Goal: Information Seeking & Learning: Learn about a topic

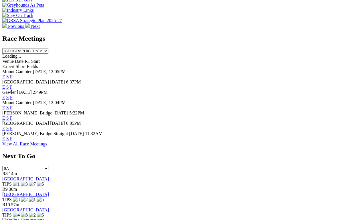
scroll to position [235, 0]
click at [248, 131] on div "Murray Bridge Straight 07 Oct 25 11:32AM E S F" at bounding box center [170, 136] width 337 height 10
click at [13, 136] on link "F" at bounding box center [11, 138] width 3 height 5
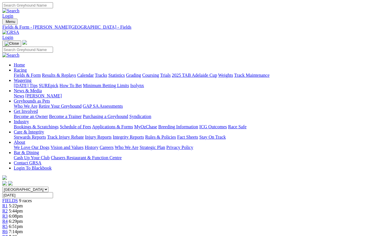
click at [48, 187] on select "South Australia New South Wales Northern Territory Queensland Tasmania Victoria…" at bounding box center [25, 189] width 46 height 5
select select "[GEOGRAPHIC_DATA]"
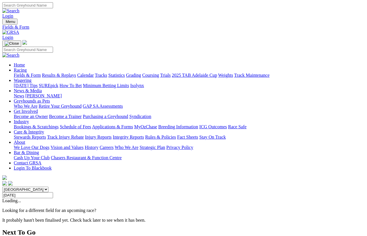
scroll to position [6, 0]
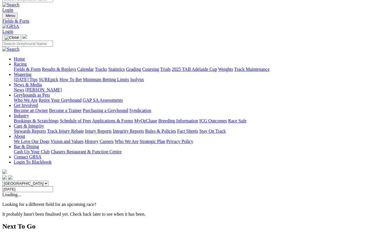
click at [53, 186] on input "[DATE]" at bounding box center [27, 189] width 51 height 6
click at [233, 181] on div "[GEOGRAPHIC_DATA] [GEOGRAPHIC_DATA] [GEOGRAPHIC_DATA] [GEOGRAPHIC_DATA] [GEOGRA…" at bounding box center [183, 199] width 362 height 36
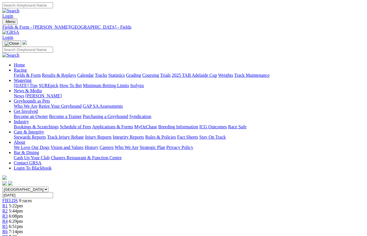
select select "[GEOGRAPHIC_DATA]"
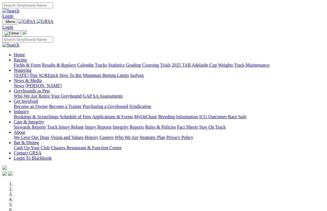
scroll to position [82, 0]
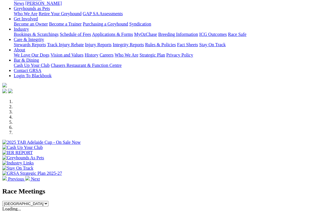
click at [48, 201] on select "[GEOGRAPHIC_DATA] [GEOGRAPHIC_DATA] [GEOGRAPHIC_DATA] [GEOGRAPHIC_DATA] [GEOGRA…" at bounding box center [25, 203] width 46 height 5
select select "[GEOGRAPHIC_DATA]"
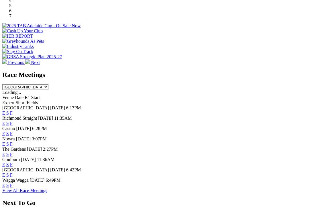
scroll to position [200, 0]
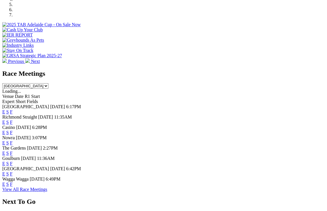
click at [47, 191] on link "View All Race Meetings" at bounding box center [24, 189] width 45 height 5
